Goal: Register for event/course

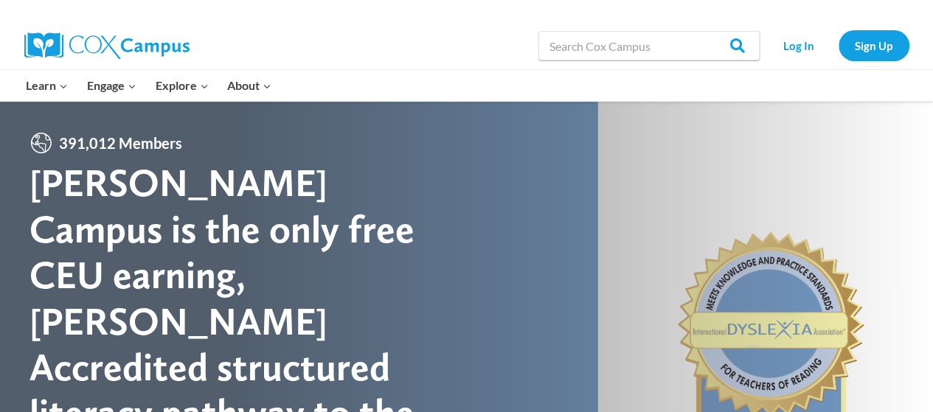
click at [0, 0] on link "Early Care and Learning" at bounding box center [0, 0] width 0 height 0
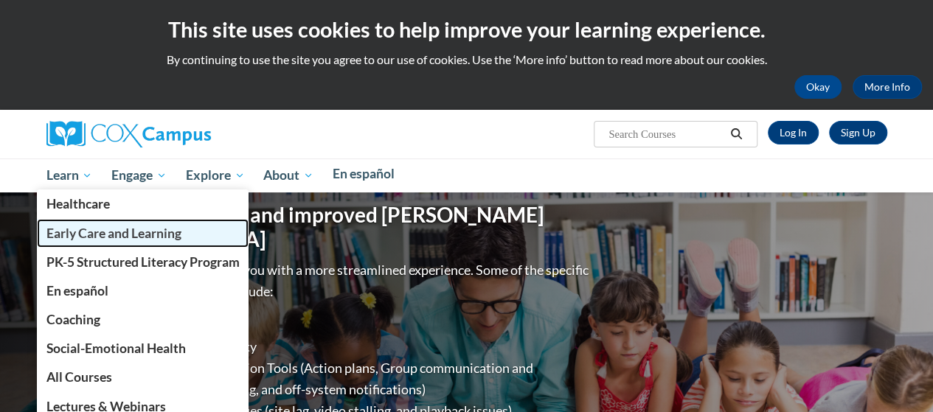
click at [89, 238] on span "Early Care and Learning" at bounding box center [113, 233] width 135 height 15
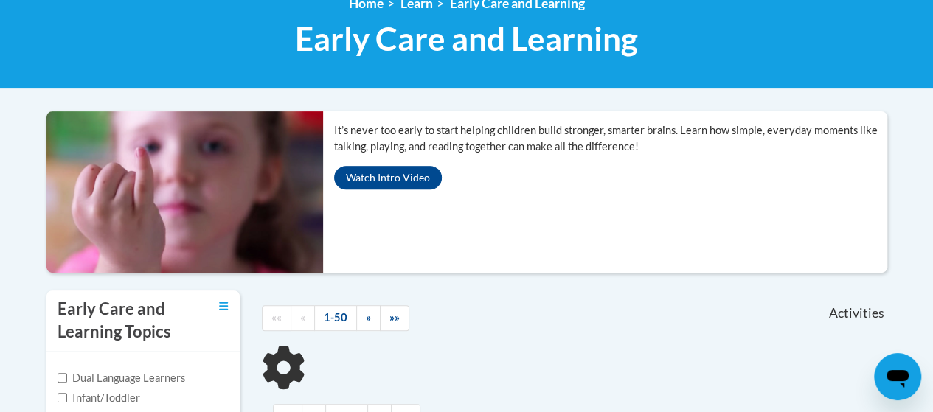
scroll to position [148, 0]
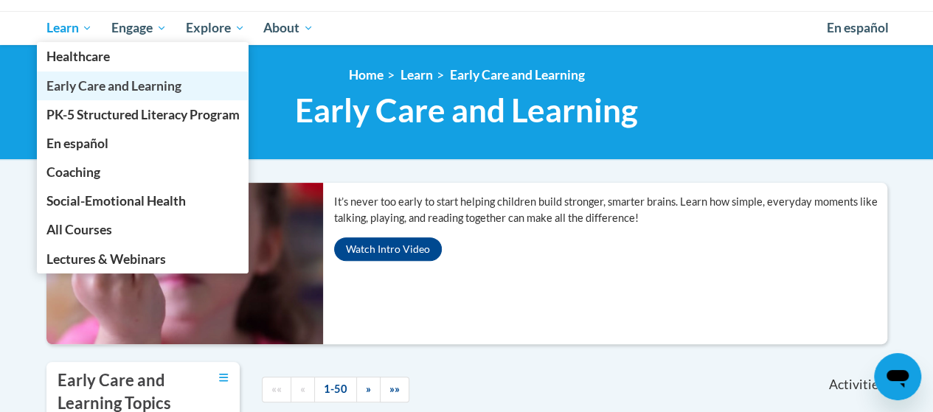
click at [81, 90] on span "Early Care and Learning" at bounding box center [113, 85] width 135 height 15
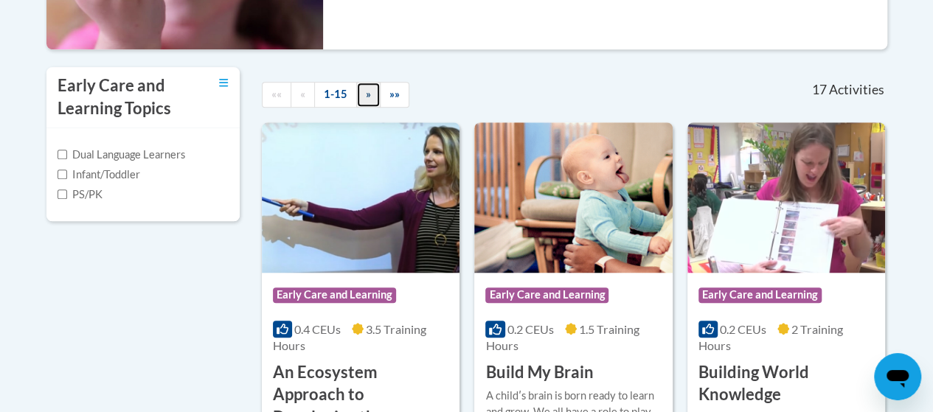
click at [357, 97] on link "»" at bounding box center [368, 95] width 24 height 26
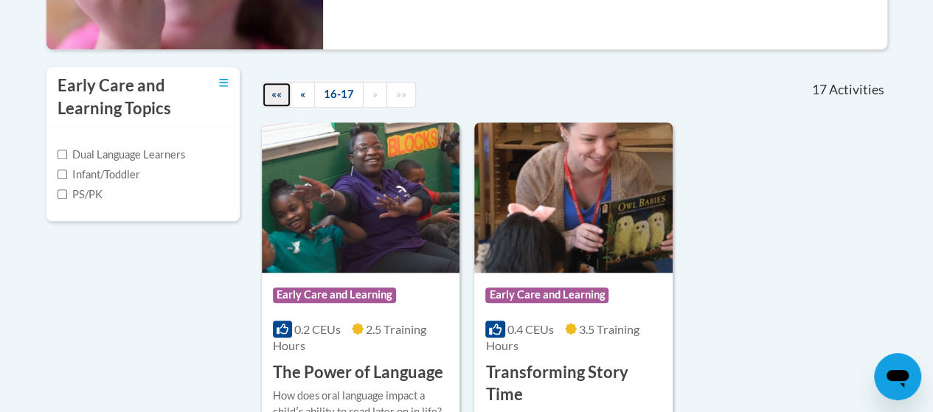
click at [275, 97] on span "««" at bounding box center [277, 94] width 10 height 13
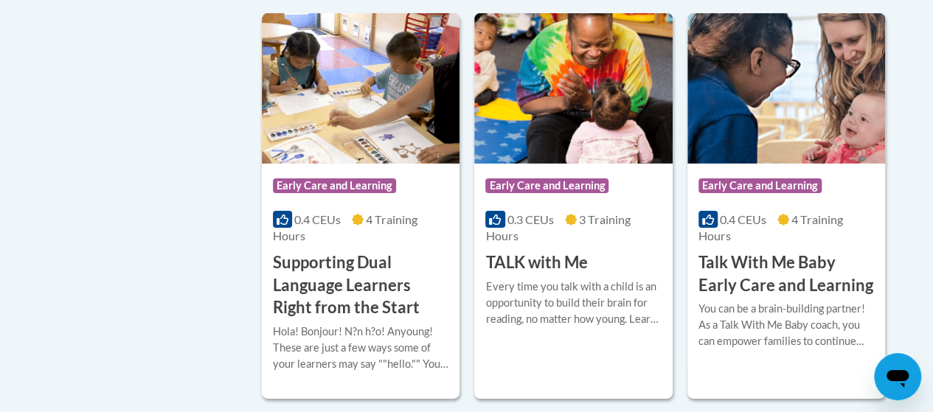
scroll to position [2361, 0]
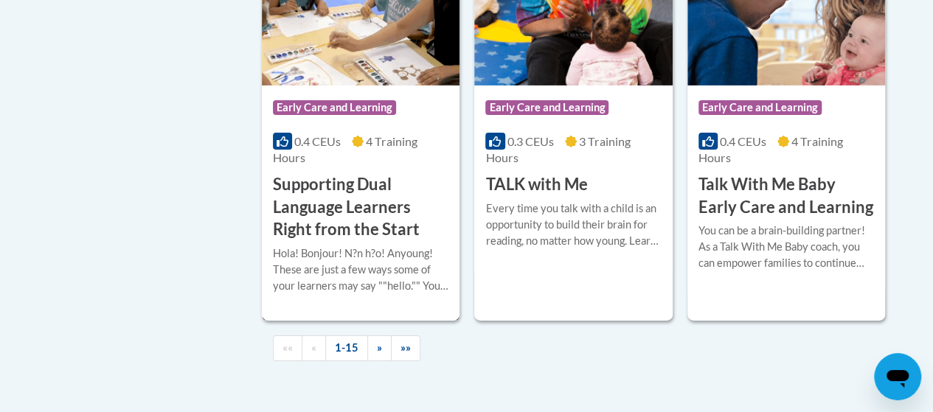
click at [366, 204] on h3 "Supporting Dual Language Learners Right from the Start" at bounding box center [361, 207] width 176 height 68
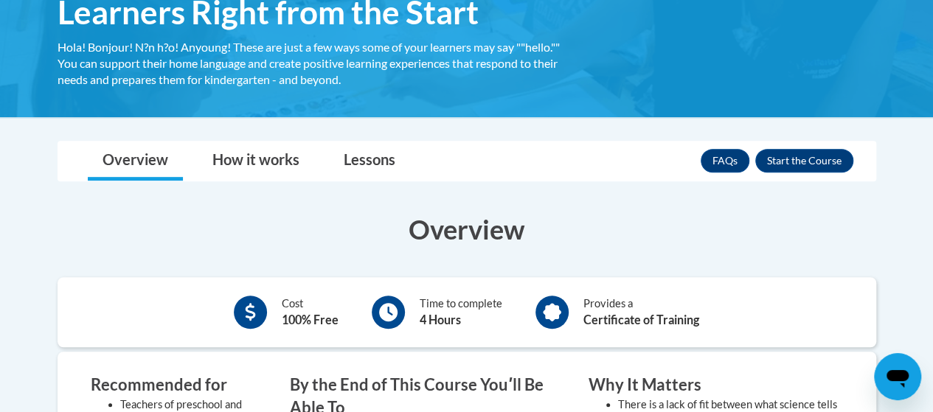
scroll to position [295, 0]
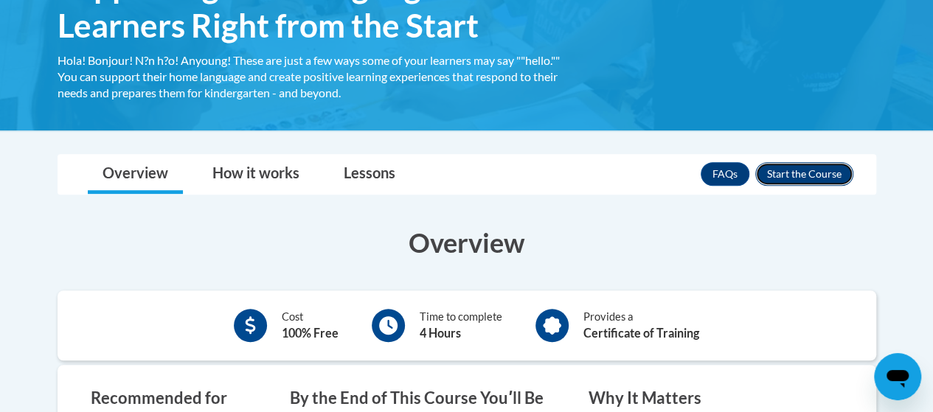
click at [781, 169] on button "Enroll" at bounding box center [805, 174] width 98 height 24
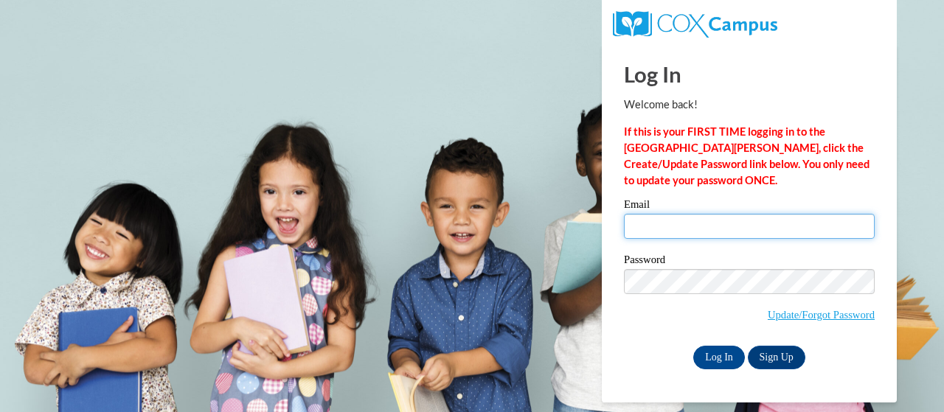
click at [754, 234] on input "Email" at bounding box center [749, 226] width 251 height 25
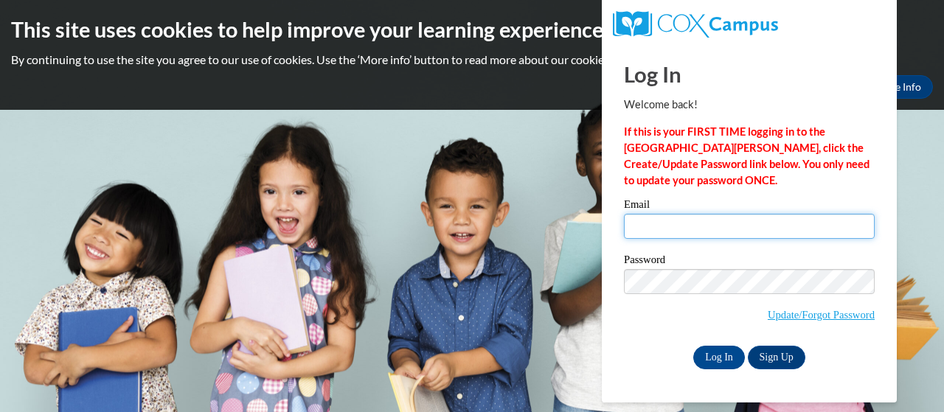
type input "[PERSON_NAME][EMAIL_ADDRESS][PERSON_NAME][PERSON_NAME][DOMAIN_NAME]"
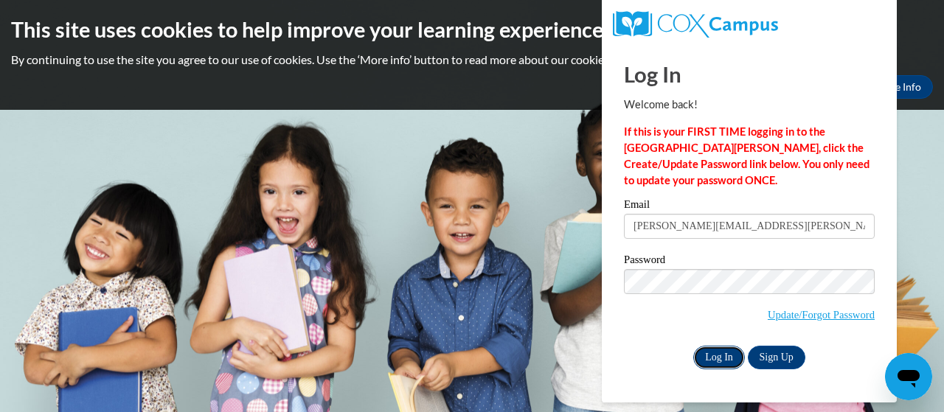
click at [712, 361] on input "Log In" at bounding box center [720, 358] width 52 height 24
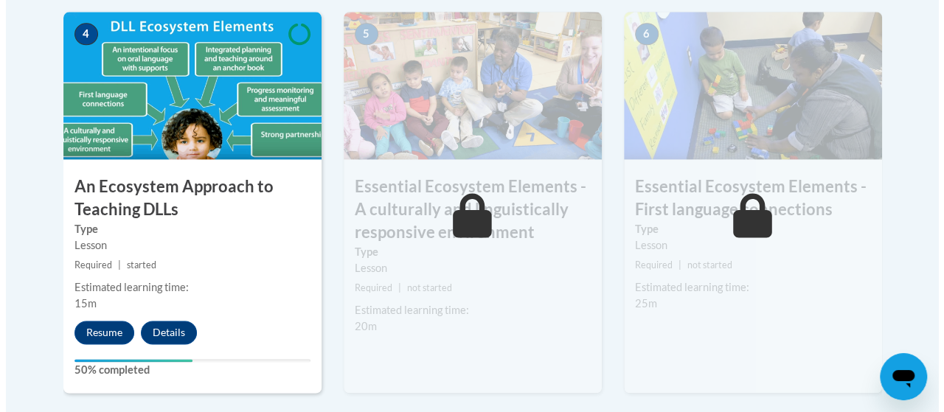
scroll to position [1033, 0]
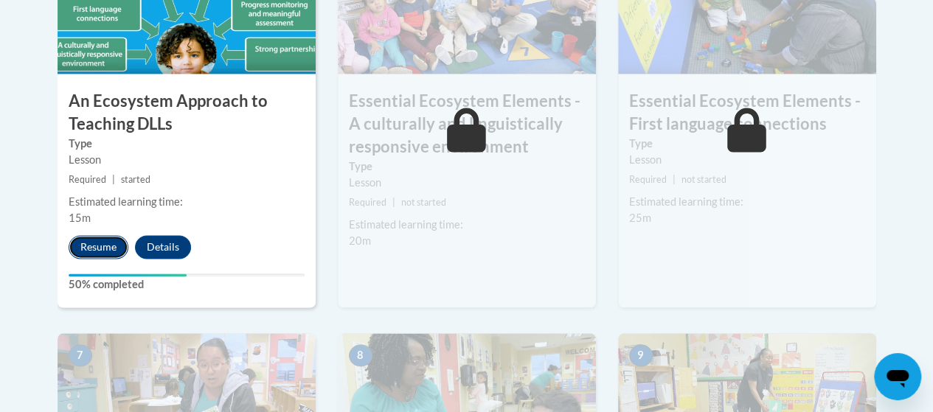
click at [100, 248] on button "Resume" at bounding box center [99, 247] width 60 height 24
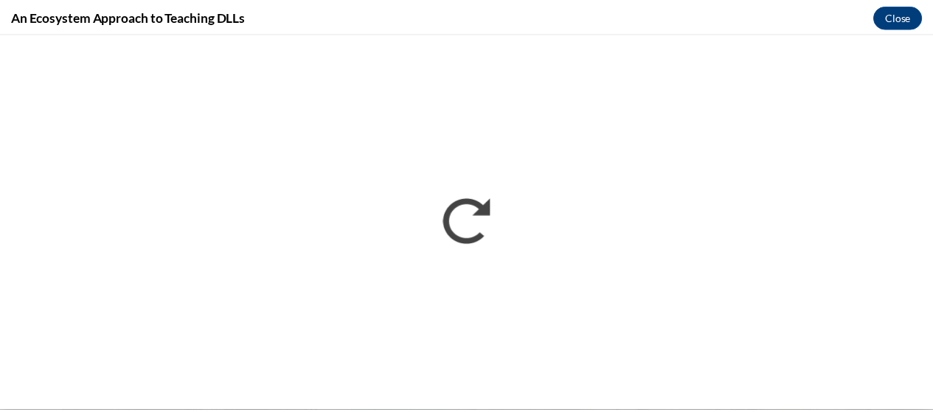
scroll to position [0, 0]
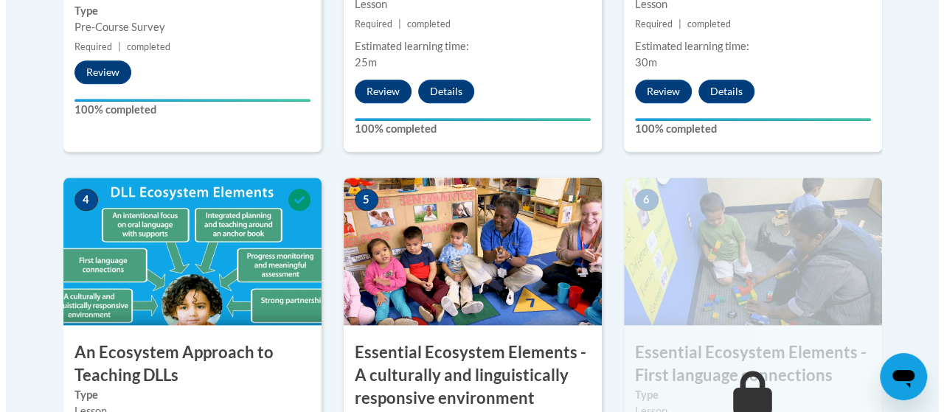
scroll to position [1033, 0]
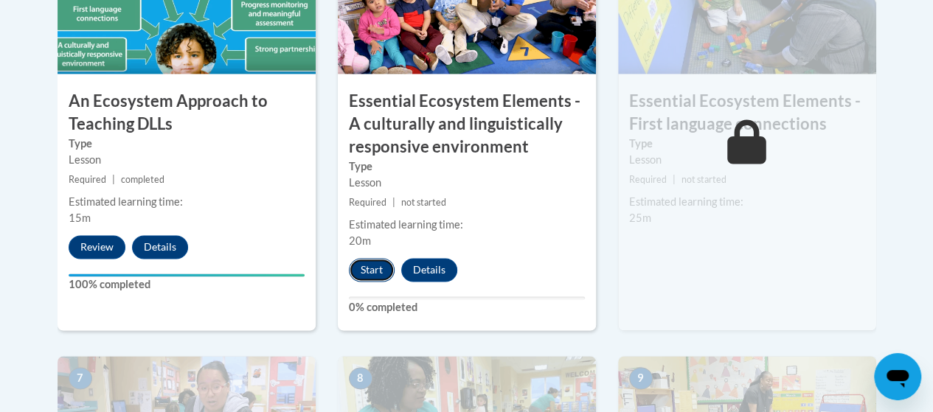
click at [364, 272] on button "Start" at bounding box center [372, 270] width 46 height 24
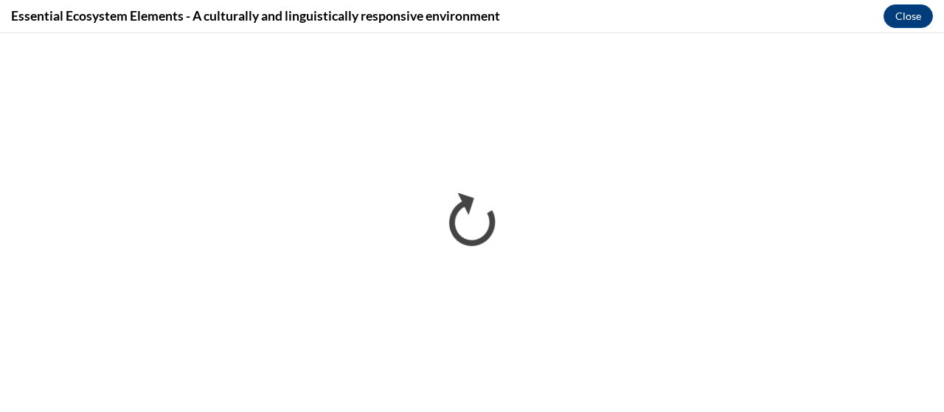
scroll to position [0, 0]
click at [601, 18] on div "Essential Ecosystem Elements - A culturally and linguistically responsive envir…" at bounding box center [472, 16] width 944 height 33
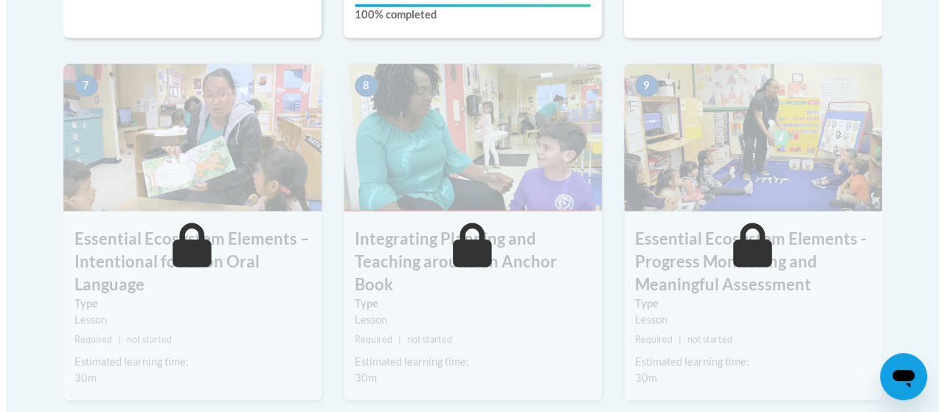
scroll to position [1180, 0]
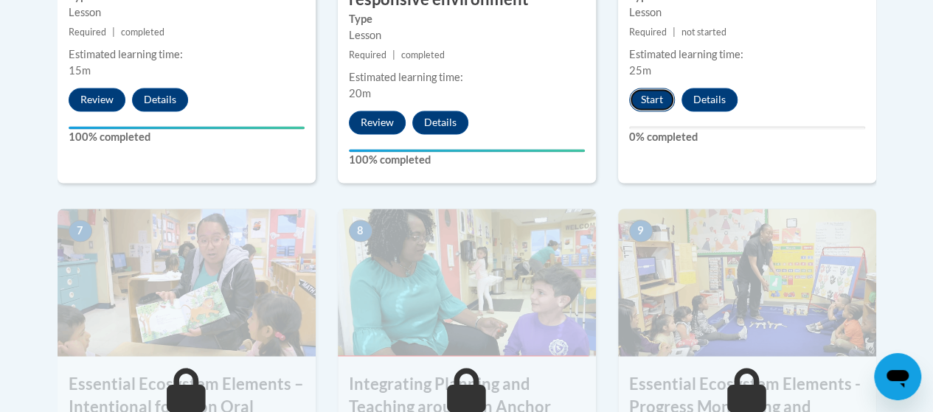
click at [655, 94] on button "Start" at bounding box center [652, 100] width 46 height 24
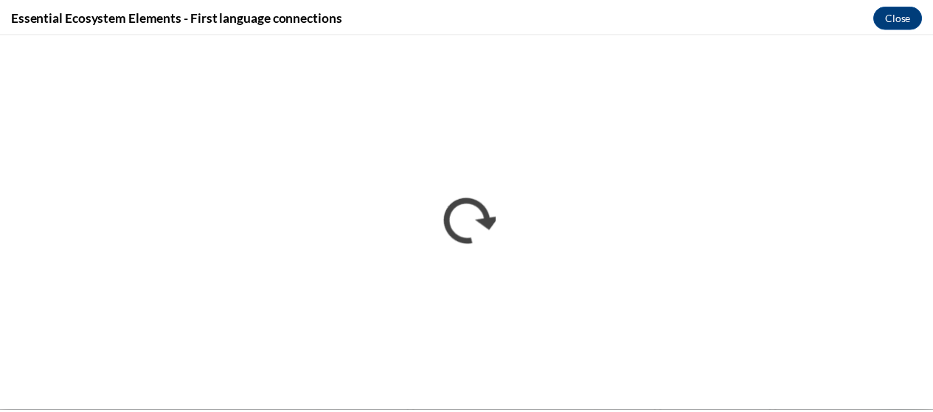
scroll to position [0, 0]
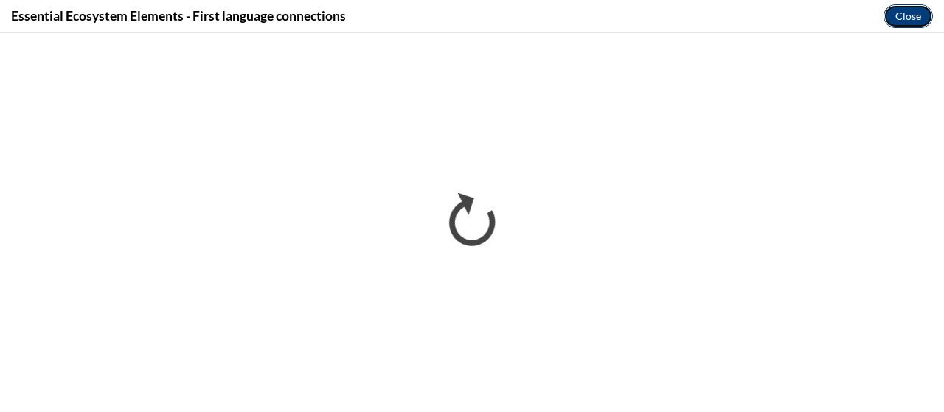
click at [913, 19] on button "Close" at bounding box center [908, 16] width 49 height 24
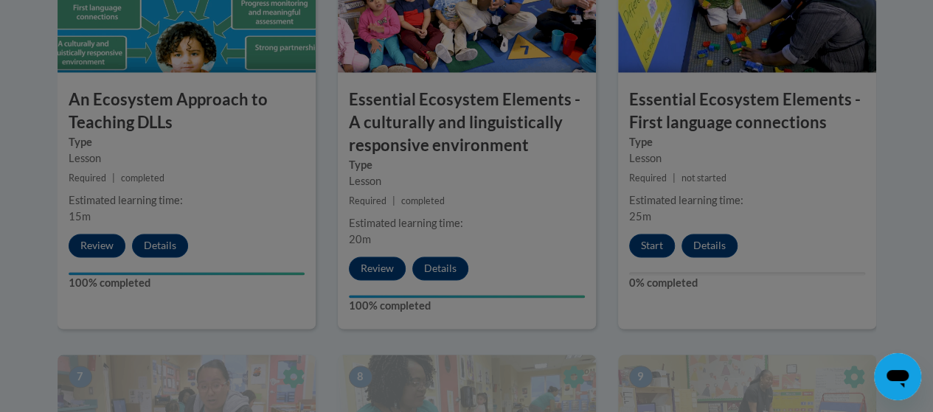
scroll to position [1033, 0]
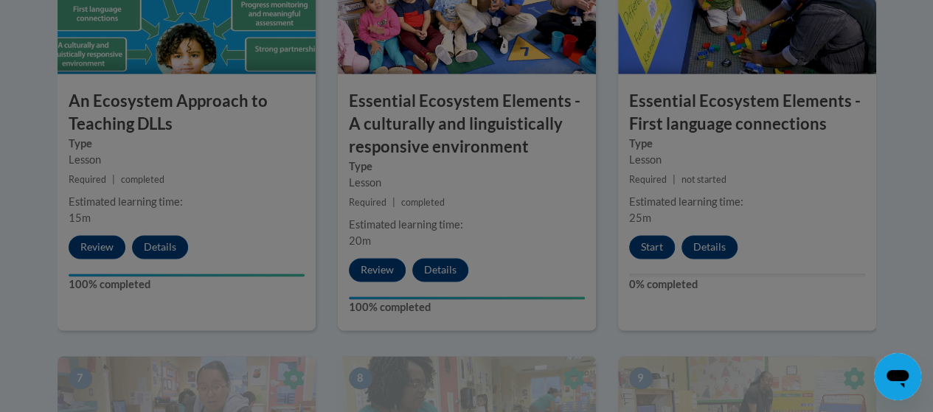
click at [654, 245] on div at bounding box center [466, 206] width 933 height 412
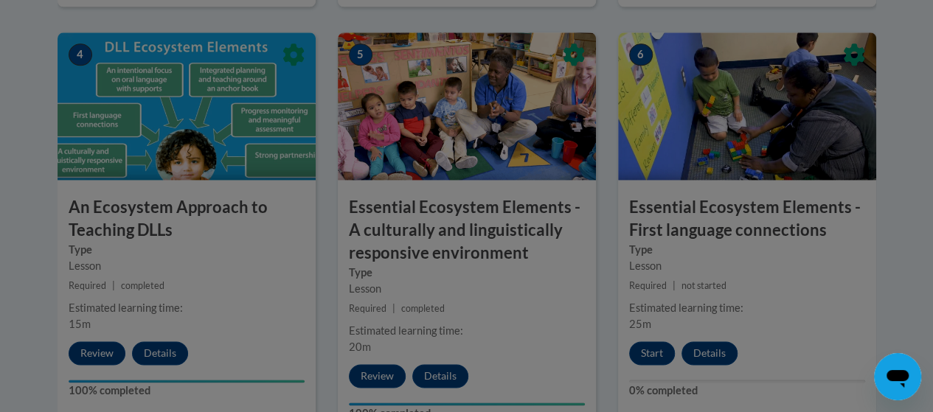
scroll to position [1107, 0]
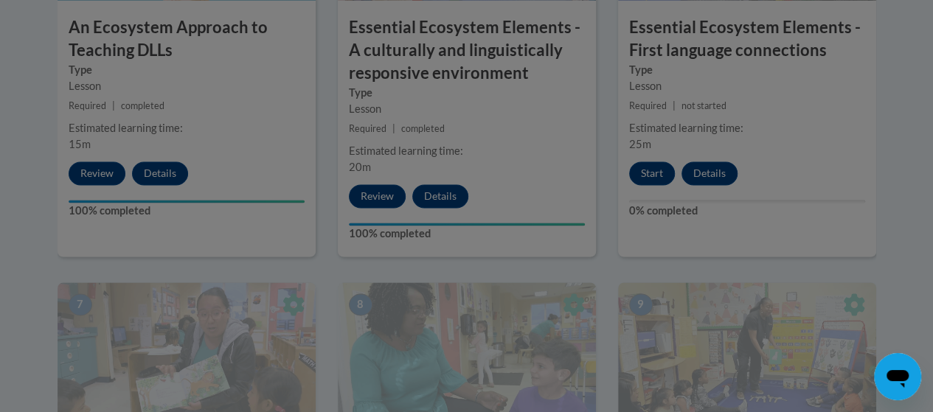
click at [655, 173] on div at bounding box center [466, 206] width 933 height 412
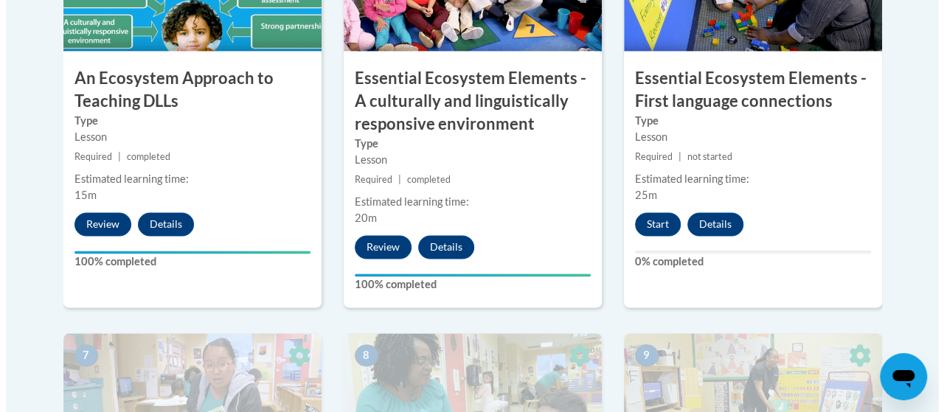
scroll to position [1033, 0]
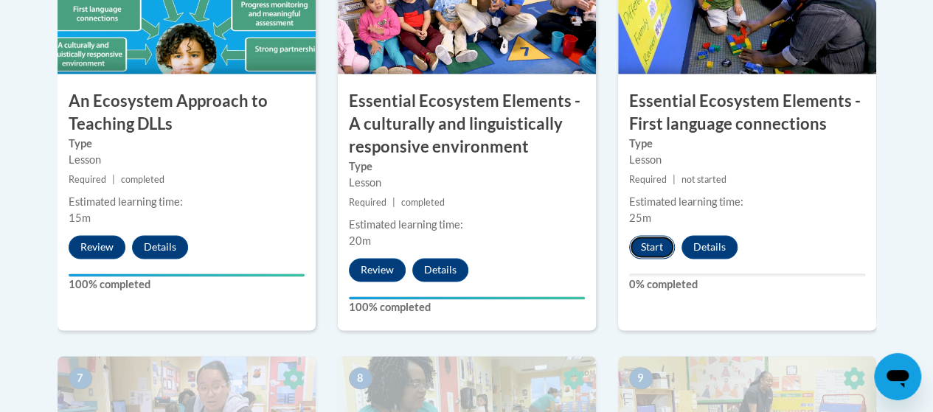
click at [652, 248] on button "Start" at bounding box center [652, 247] width 46 height 24
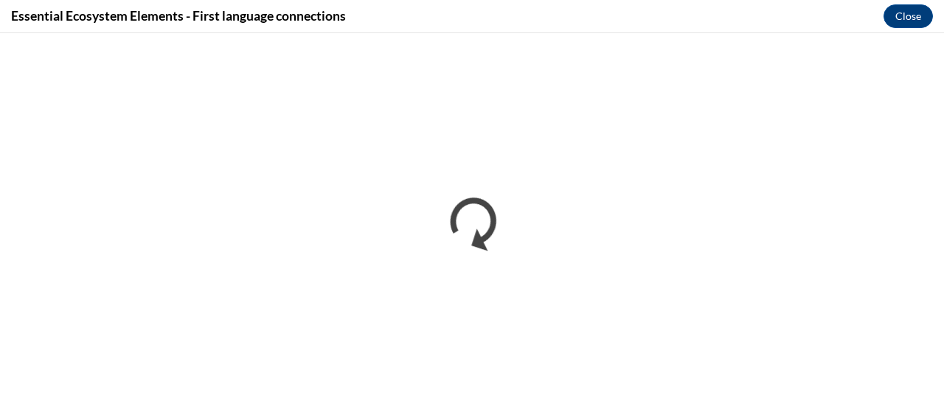
scroll to position [0, 0]
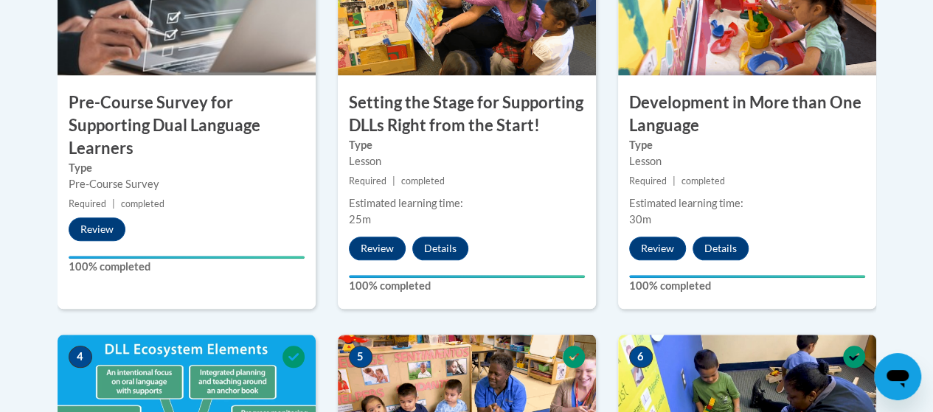
scroll to position [590, 0]
